Goal: Information Seeking & Learning: Learn about a topic

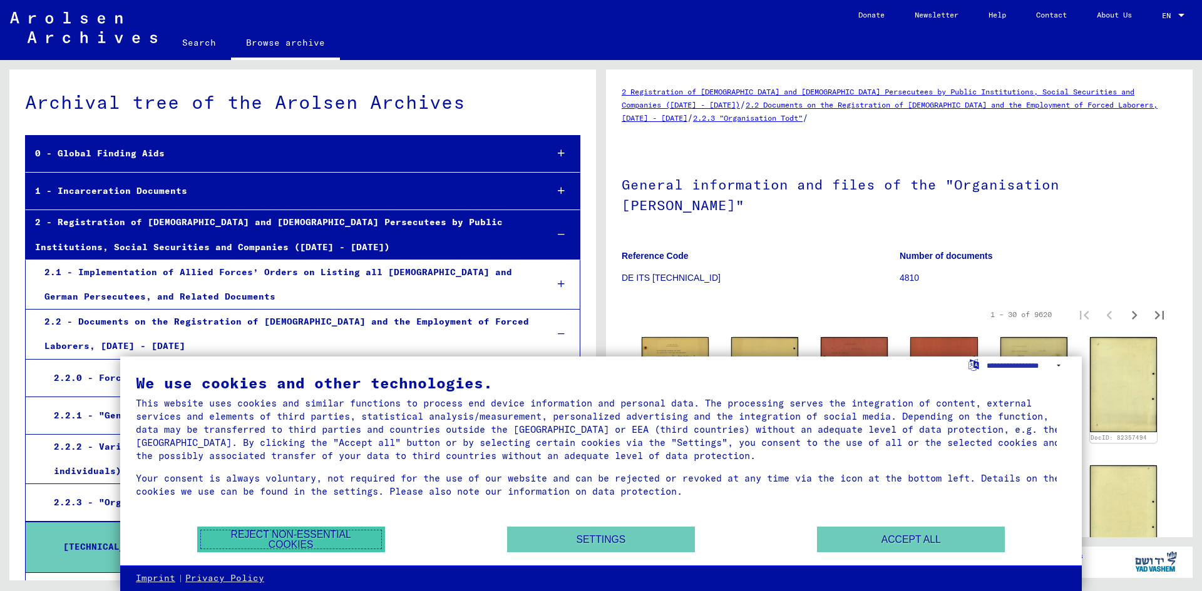
click at [297, 535] on button "Reject non-essential cookies" at bounding box center [291, 540] width 188 height 26
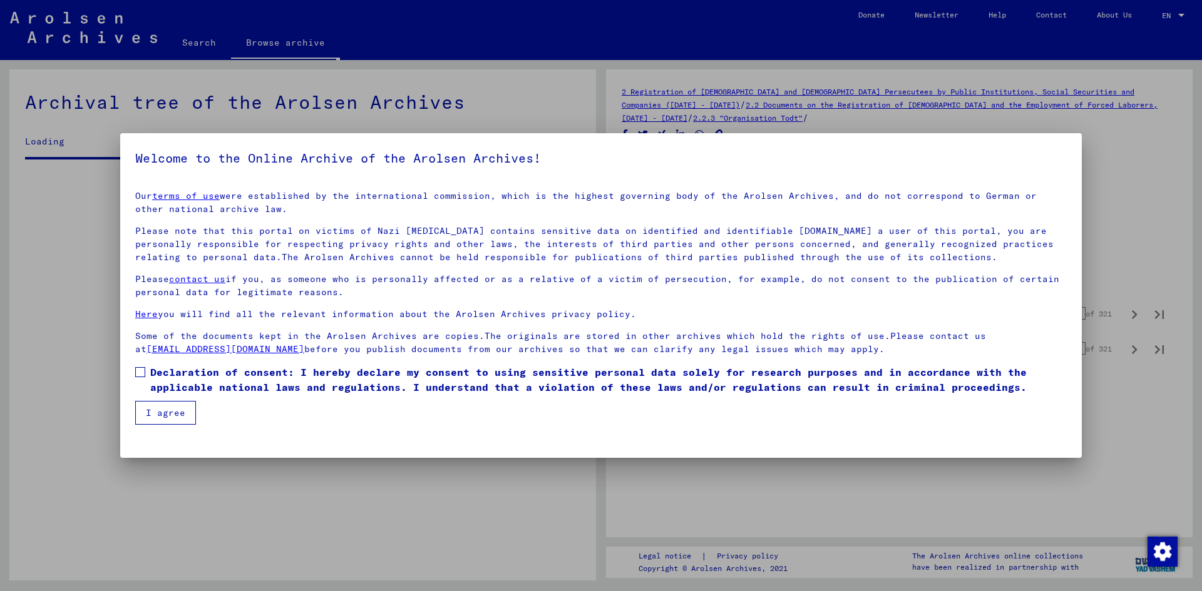
scroll to position [4, 0]
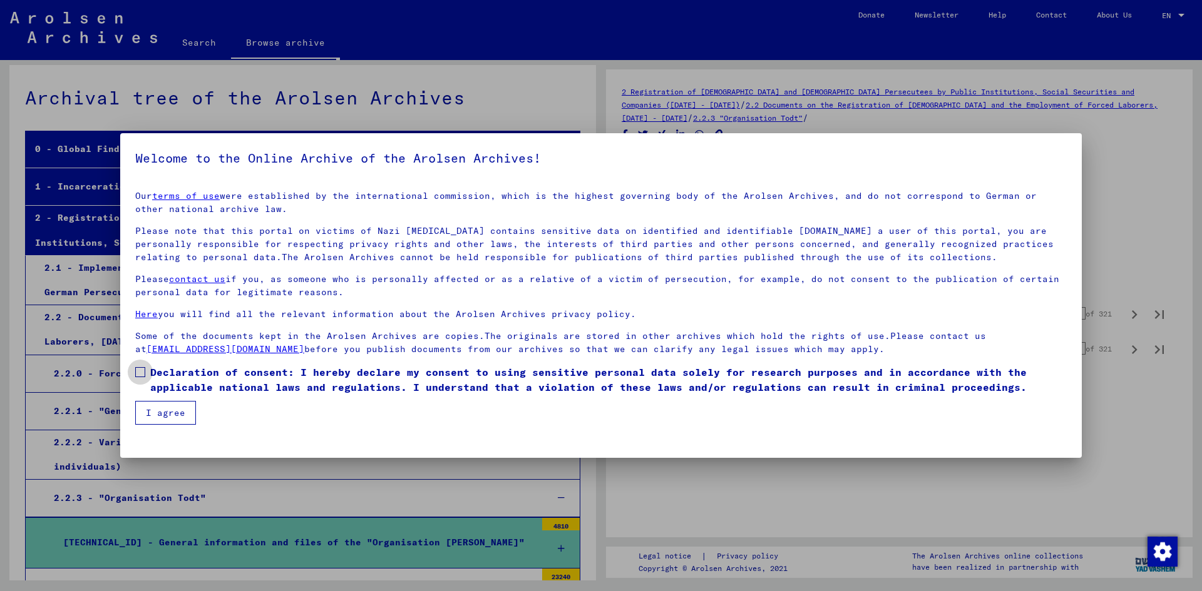
click at [141, 369] on span at bounding box center [140, 372] width 10 height 10
click at [160, 422] on button "I agree" at bounding box center [165, 413] width 61 height 24
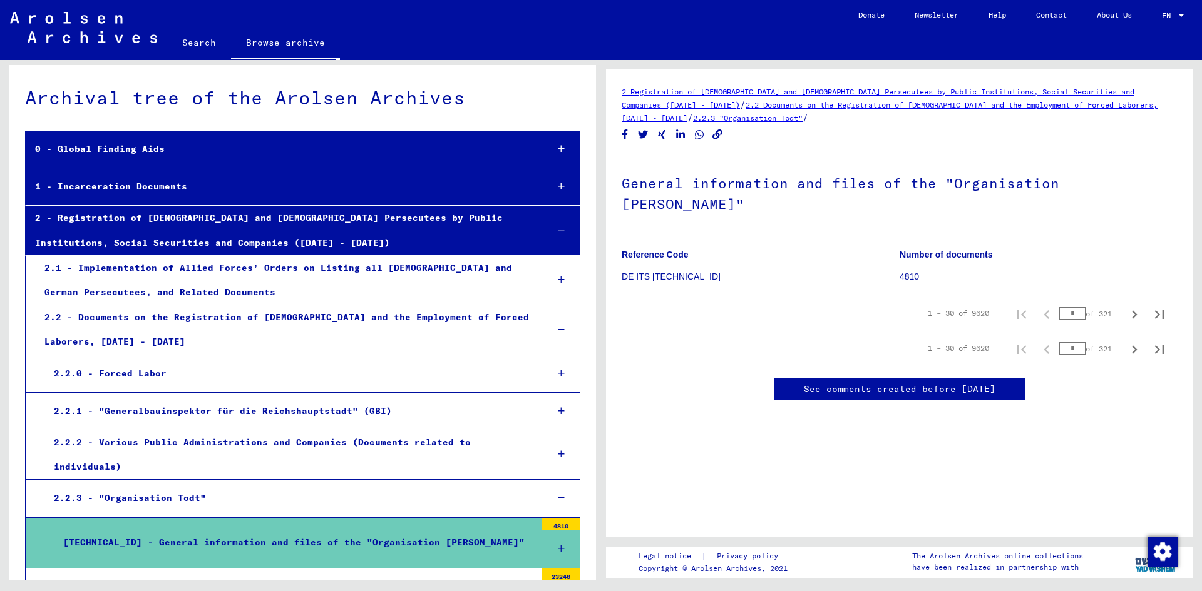
scroll to position [313, 0]
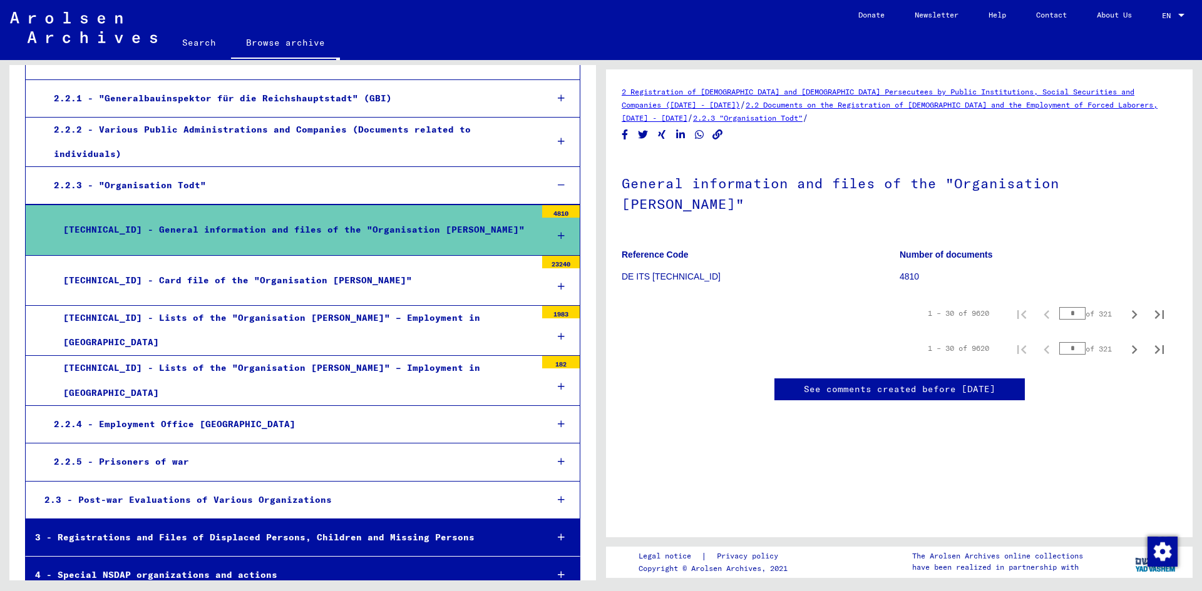
click at [232, 268] on div "[TECHNICAL_ID] - Card file of the "Organisation [PERSON_NAME]"" at bounding box center [295, 280] width 482 height 24
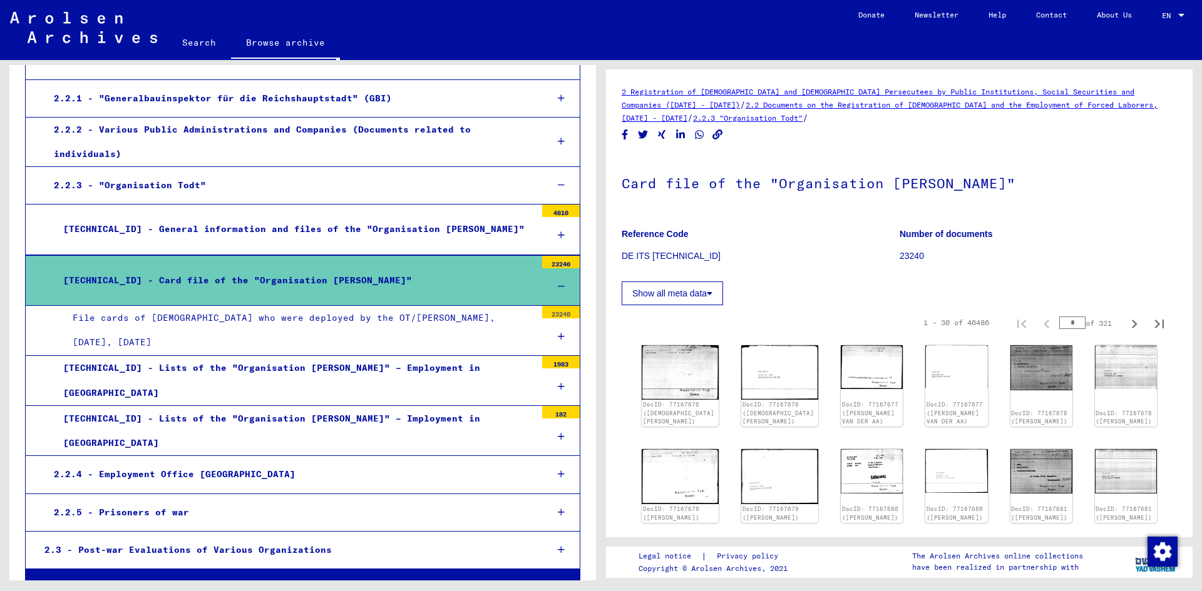
click at [558, 332] on icon at bounding box center [561, 336] width 7 height 9
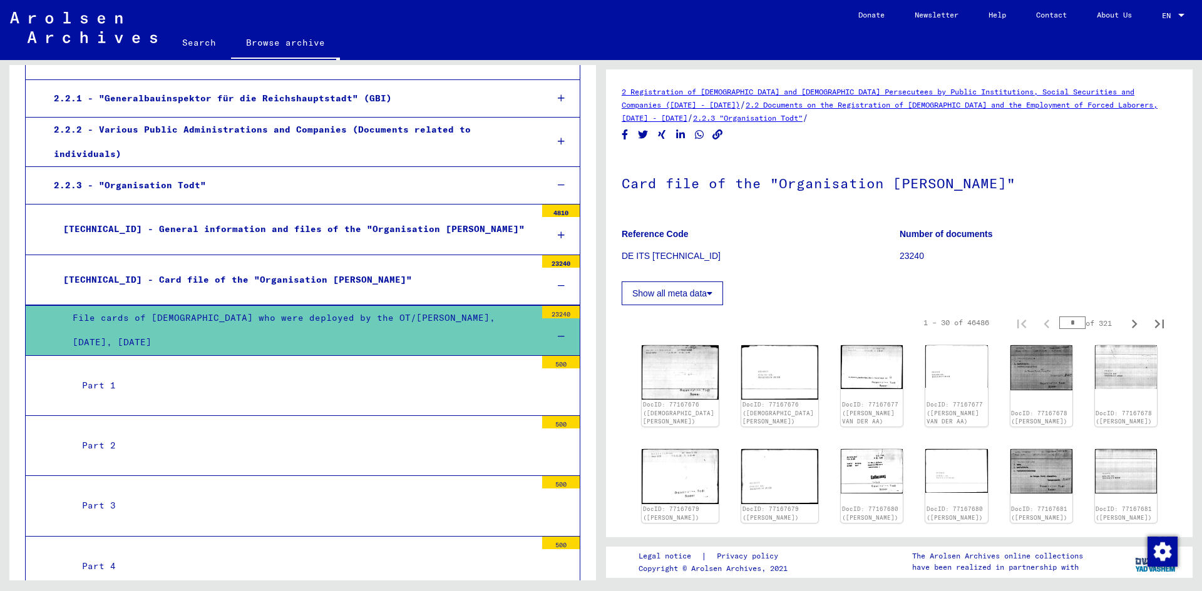
scroll to position [626, 0]
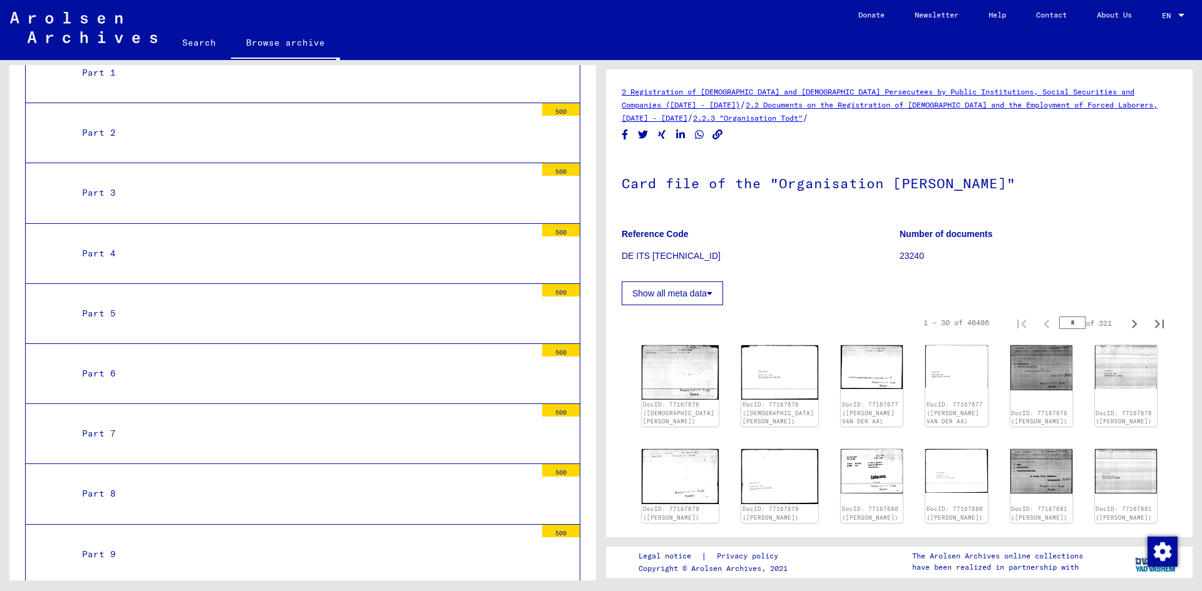
click at [110, 482] on div "Part 8" at bounding box center [304, 494] width 463 height 24
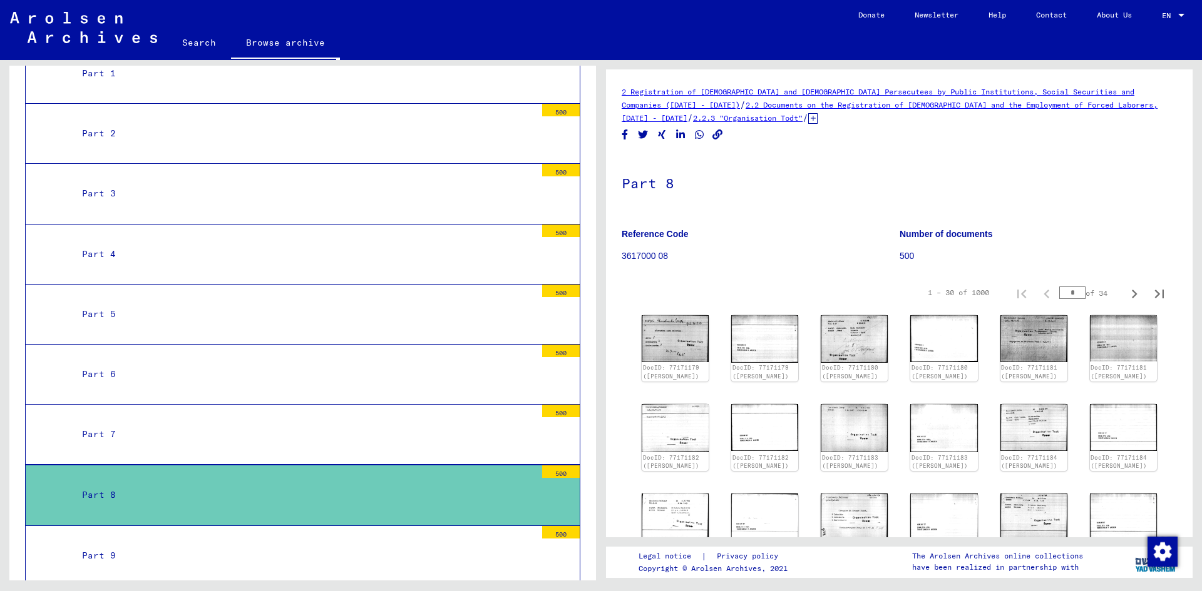
scroll to position [313, 0]
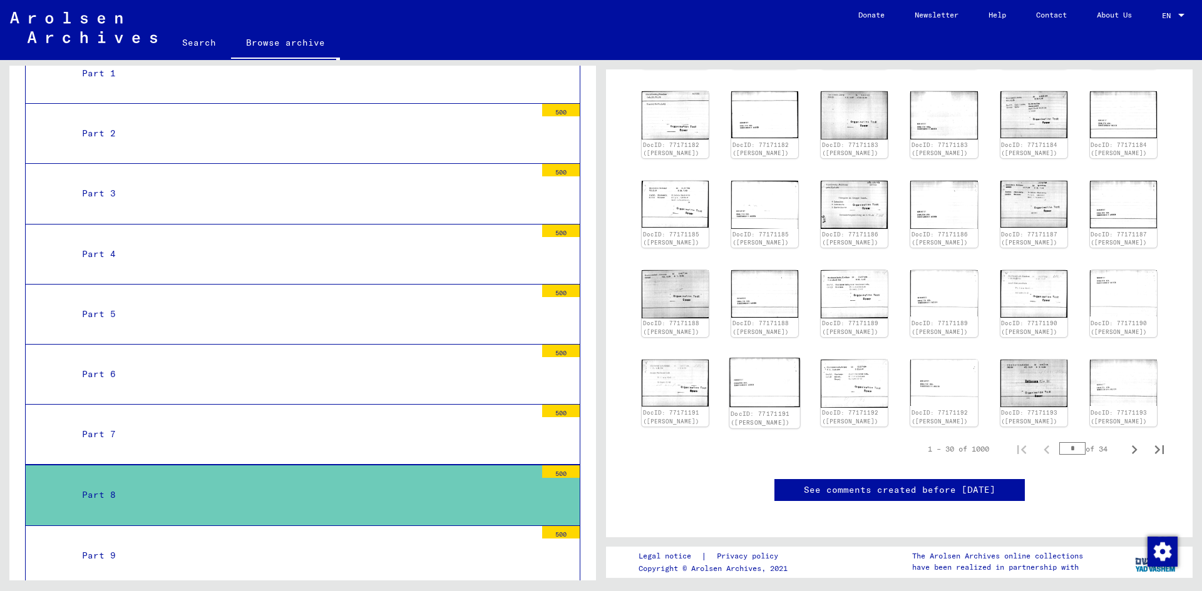
click at [752, 426] on link "DocID: 77171191 ([PERSON_NAME])" at bounding box center [759, 418] width 59 height 16
